Goal: Information Seeking & Learning: Learn about a topic

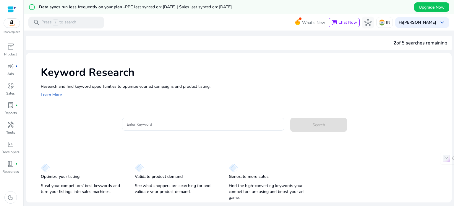
scroll to position [14, 0]
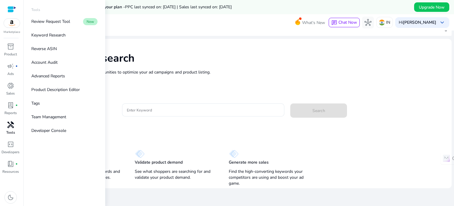
click at [7, 126] on div "handyman" at bounding box center [10, 124] width 17 height 9
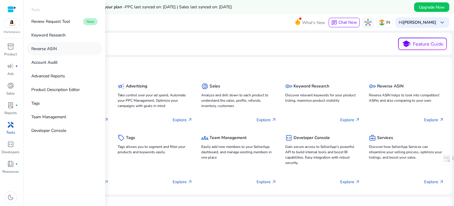
click at [50, 47] on p "Reverse ASIN" at bounding box center [43, 49] width 25 height 6
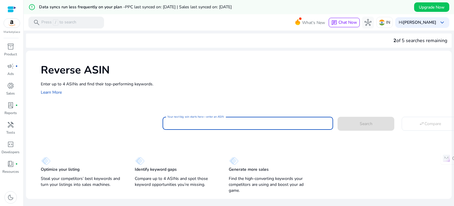
click at [232, 124] on input "Your next big win starts here—enter an ASIN" at bounding box center [247, 123] width 161 height 7
paste input "**********"
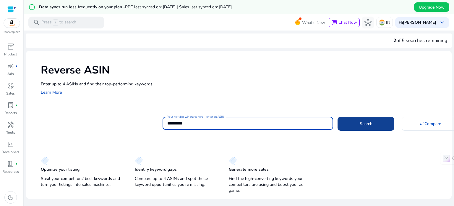
type input "**********"
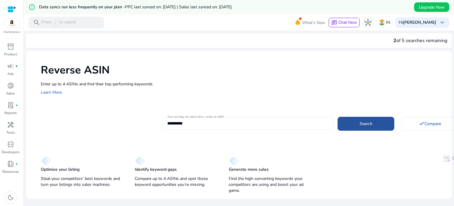
click at [357, 125] on span at bounding box center [366, 123] width 57 height 14
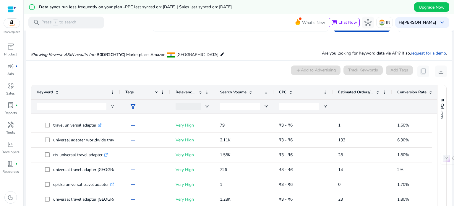
click at [119, 90] on div "Keyword Tags Relevance Score" at bounding box center [234, 99] width 406 height 29
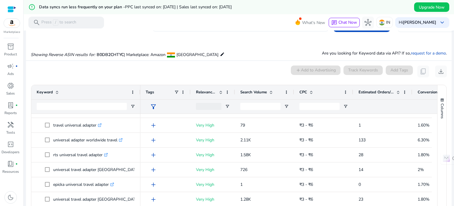
drag, startPoint x: 119, startPoint y: 90, endPoint x: 140, endPoint y: 86, distance: 20.7
click at [140, 86] on div at bounding box center [140, 92] width 2 height 14
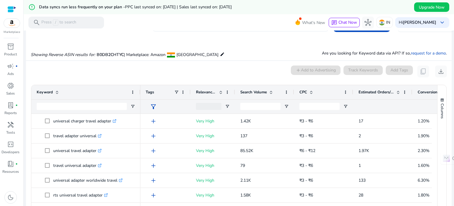
click at [399, 92] on span at bounding box center [398, 92] width 5 height 5
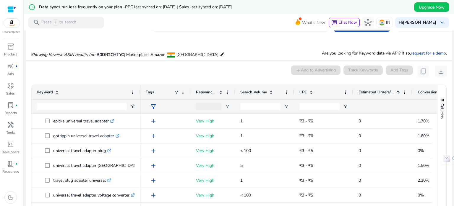
click at [398, 91] on span at bounding box center [398, 92] width 5 height 5
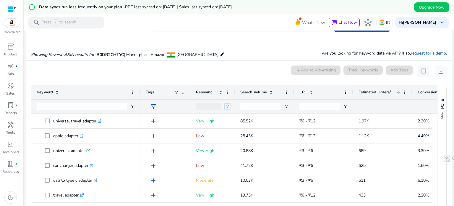
click at [227, 105] on span "Open Filter Menu" at bounding box center [227, 106] width 5 height 5
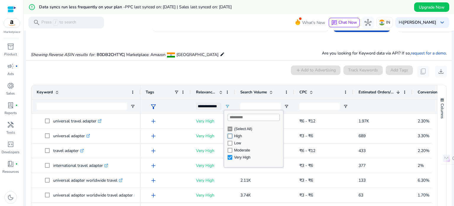
type input "**********"
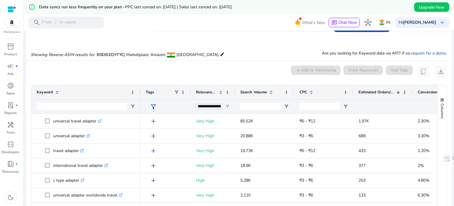
click at [244, 68] on div "0 keyword(s) selected add Add to Advertising Track Keywords Add Tags content_co…" at bounding box center [239, 71] width 416 height 12
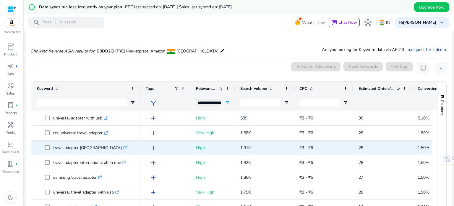
scroll to position [173, 0]
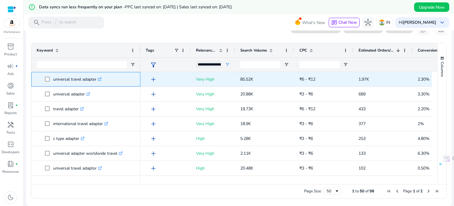
drag, startPoint x: 53, startPoint y: 79, endPoint x: 96, endPoint y: 80, distance: 42.9
click at [96, 80] on p "universal travel adapter .st0{fill:#2c8af8}" at bounding box center [77, 79] width 48 height 12
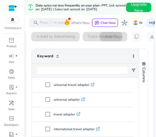
scroll to position [92, 0]
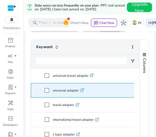
drag, startPoint x: 53, startPoint y: 90, endPoint x: 78, endPoint y: 92, distance: 25.2
click at [78, 92] on p "universal adapter .st0{fill:#2c8af8}" at bounding box center [68, 91] width 31 height 12
copy p "universal adapter"
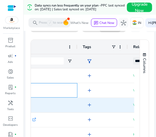
scroll to position [0, 0]
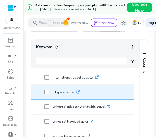
drag, startPoint x: 53, startPoint y: 91, endPoint x: 75, endPoint y: 92, distance: 22.8
click at [75, 92] on p "c type adapter .st0{fill:#2c8af8}" at bounding box center [66, 92] width 27 height 12
copy p "c type adapter"
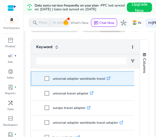
drag, startPoint x: 53, startPoint y: 78, endPoint x: 105, endPoint y: 80, distance: 52.7
click at [105, 80] on p "universal adapter worldwide travel .st0{fill:#2c8af8}" at bounding box center [82, 79] width 58 height 12
copy p "universal adapter worldwide travel"
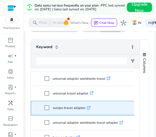
drag, startPoint x: 53, startPoint y: 108, endPoint x: 85, endPoint y: 107, distance: 31.9
click at [85, 107] on p "europe travel adapter .st0{fill:#2c8af8}" at bounding box center [72, 108] width 38 height 12
copy p "europe travel adapter"
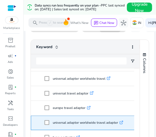
drag, startPoint x: 53, startPoint y: 123, endPoint x: 120, endPoint y: 124, distance: 67.4
click at [120, 124] on p "universal adaptor worldwide travel adapter .st0{fill:#2c8af8}" at bounding box center [88, 123] width 70 height 12
copy p "universal adaptor worldwide travel adapter"
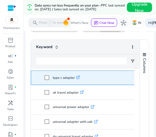
drag, startPoint x: 53, startPoint y: 77, endPoint x: 75, endPoint y: 78, distance: 21.6
click at [75, 78] on p "type c adapter .st0{fill:#2c8af8}" at bounding box center [66, 78] width 27 height 12
copy p "type c adapter"
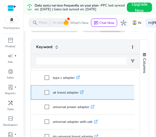
drag, startPoint x: 51, startPoint y: 91, endPoint x: 77, endPoint y: 93, distance: 26.1
click at [77, 93] on span "uk travel adapter .st0{fill:#2c8af8}" at bounding box center [89, 93] width 90 height 12
copy span "uk travel adapter"
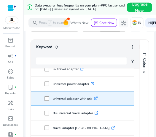
drag, startPoint x: 52, startPoint y: 97, endPoint x: 93, endPoint y: 96, distance: 41.1
click at [93, 96] on span "universal adapter with usb .st0{fill:#2c8af8}" at bounding box center [89, 99] width 90 height 12
copy span "universal adapter with usb"
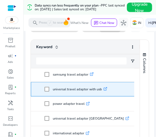
drag, startPoint x: 52, startPoint y: 88, endPoint x: 103, endPoint y: 86, distance: 51.2
click at [103, 86] on span "universal travel adapter with usb .st0{fill:#2c8af8}" at bounding box center [89, 89] width 90 height 12
copy span "universal travel adapter with usb"
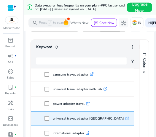
click at [57, 122] on p "universal travel adapter europe .st0{fill:#2c8af8}" at bounding box center [91, 119] width 76 height 12
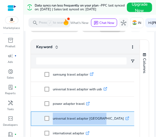
drag, startPoint x: 52, startPoint y: 118, endPoint x: 101, endPoint y: 117, distance: 48.5
click at [101, 117] on span "universal travel adapter europe .st0{fill:#2c8af8}" at bounding box center [89, 119] width 90 height 12
copy span "universal travel adapter [GEOGRAPHIC_DATA]"
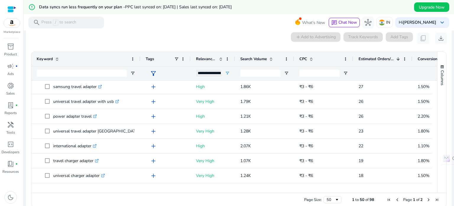
click at [256, 34] on div "0 keyword(s) selected add Add to Advertising Track Keywords Add Tags content_co…" at bounding box center [239, 38] width 416 height 12
